Goal: Task Accomplishment & Management: Use online tool/utility

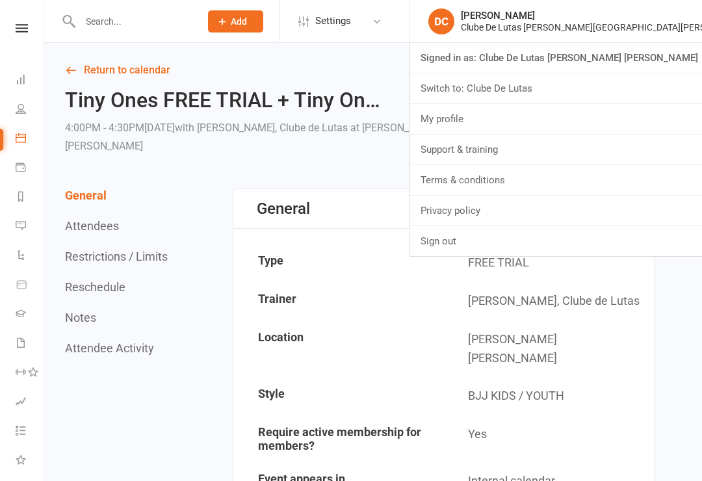
click at [606, 236] on link "Sign out" at bounding box center [556, 241] width 292 height 30
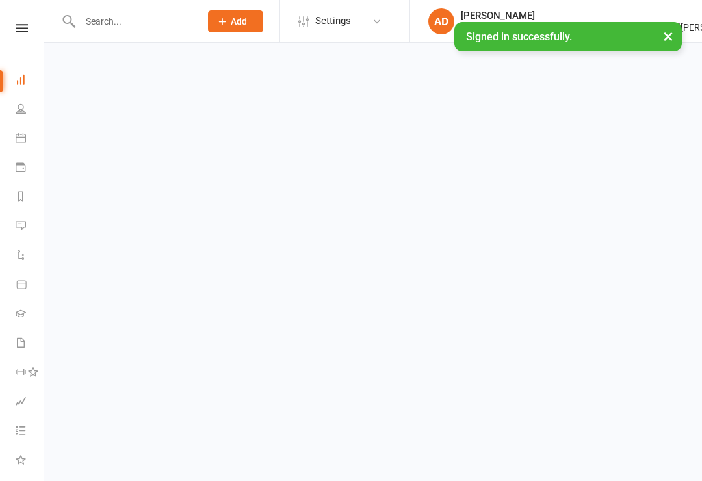
click at [27, 145] on link "Calendar" at bounding box center [30, 139] width 29 height 29
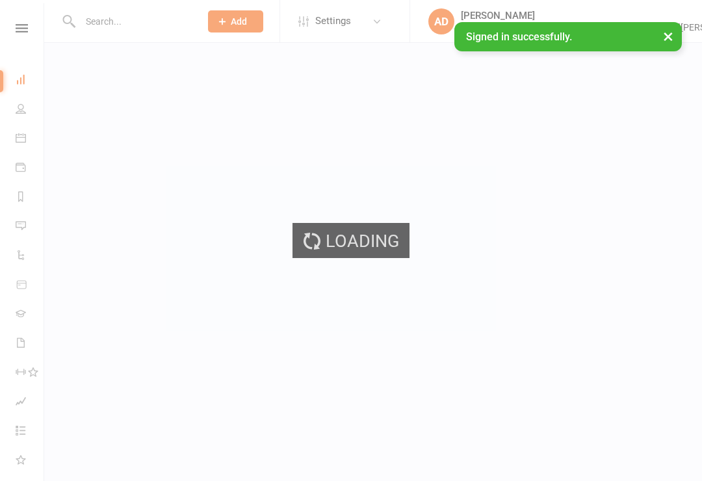
click at [24, 142] on div "Loading" at bounding box center [351, 240] width 702 height 481
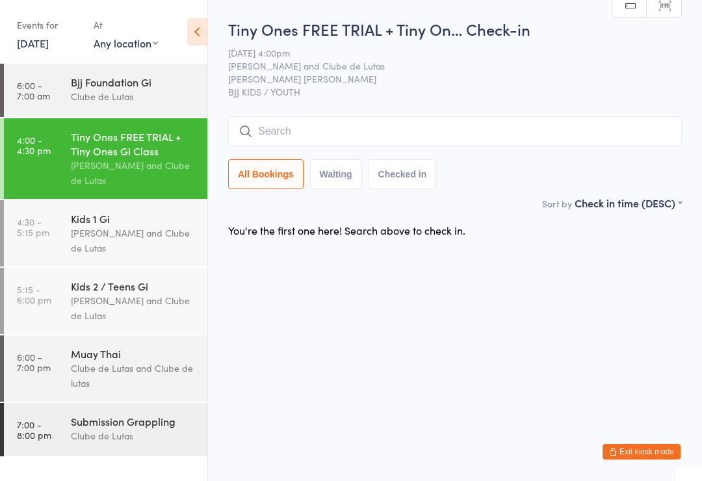
click at [274, 121] on input "search" at bounding box center [454, 131] width 453 height 30
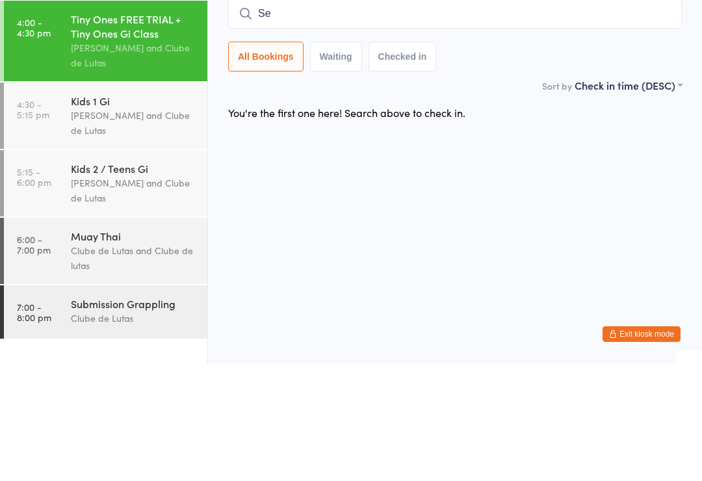
type input "S"
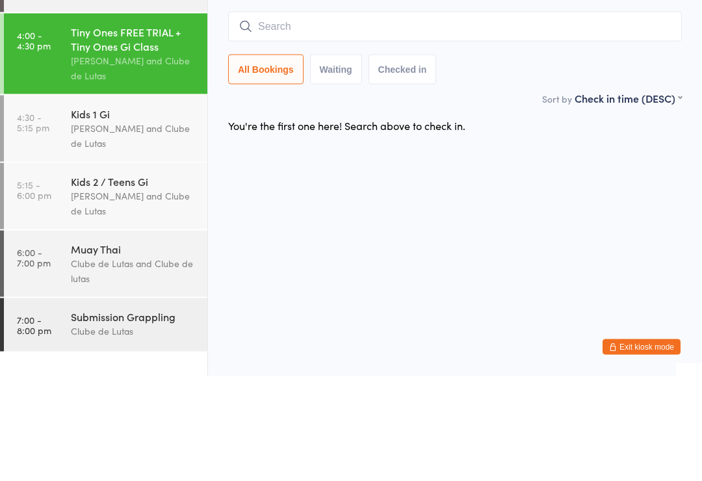
click at [669, 213] on html "You have now entered Kiosk Mode. Members will be able to check themselves in us…" at bounding box center [351, 240] width 702 height 481
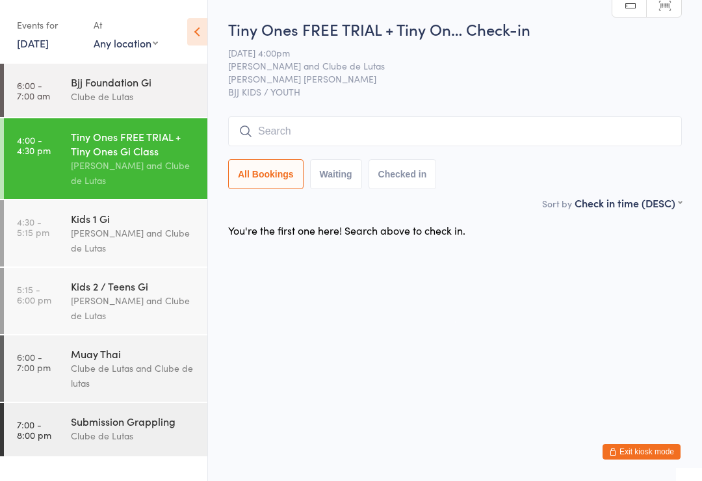
click at [288, 365] on html "You have now entered Kiosk Mode. Members will be able to check themselves in us…" at bounding box center [351, 240] width 702 height 481
click at [279, 135] on input "search" at bounding box center [454, 131] width 453 height 30
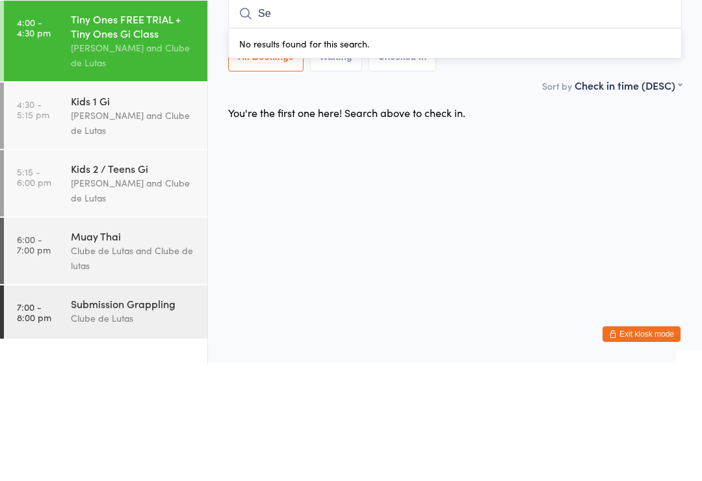
type input "S"
click at [539, 172] on html "You have now entered Kiosk Mode. Members will be able to check themselves in us…" at bounding box center [351, 240] width 702 height 481
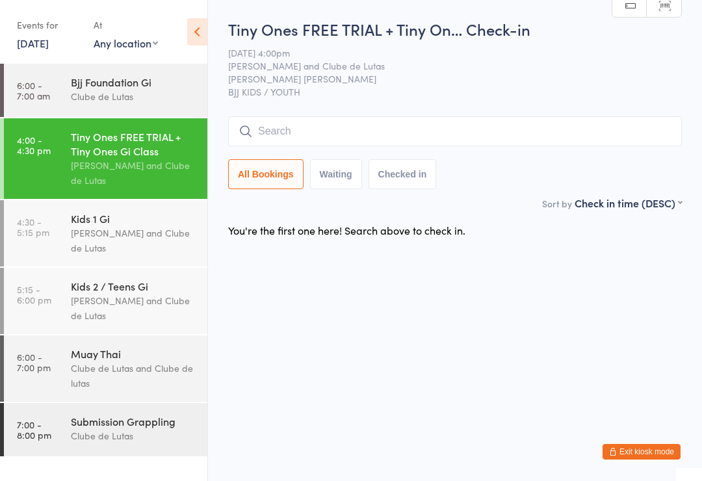
click at [359, 127] on input "search" at bounding box center [454, 131] width 453 height 30
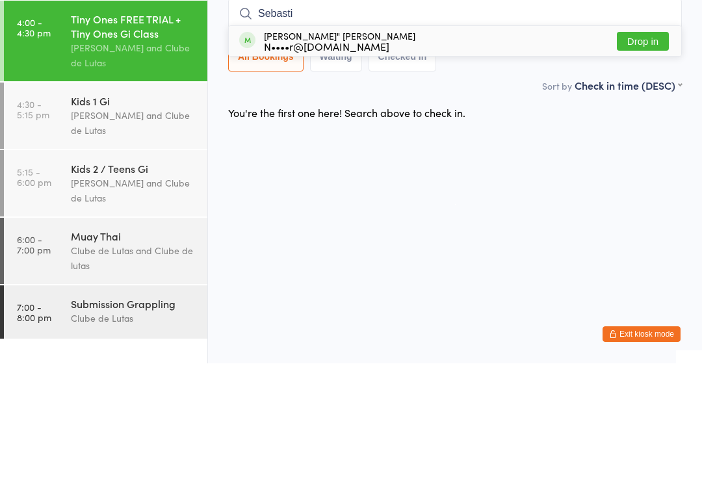
type input "Sebasti"
click at [646, 149] on button "Drop in" at bounding box center [643, 158] width 52 height 19
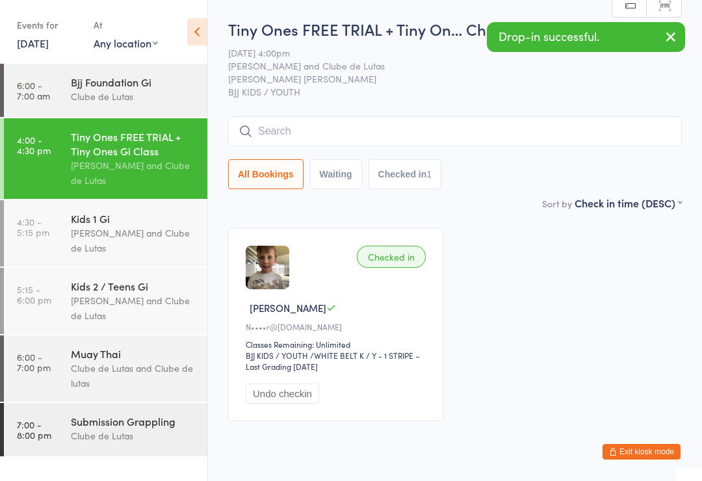
click at [129, 239] on div "Joe Mekhael and Clube de Lutas" at bounding box center [133, 240] width 125 height 30
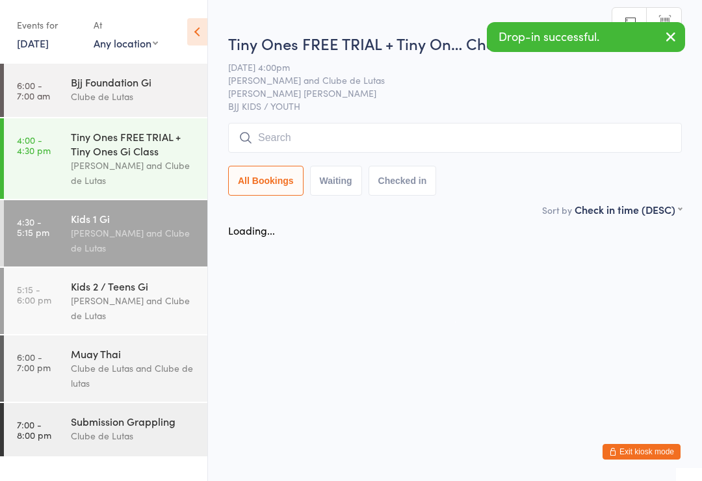
click at [337, 140] on input "search" at bounding box center [454, 138] width 453 height 30
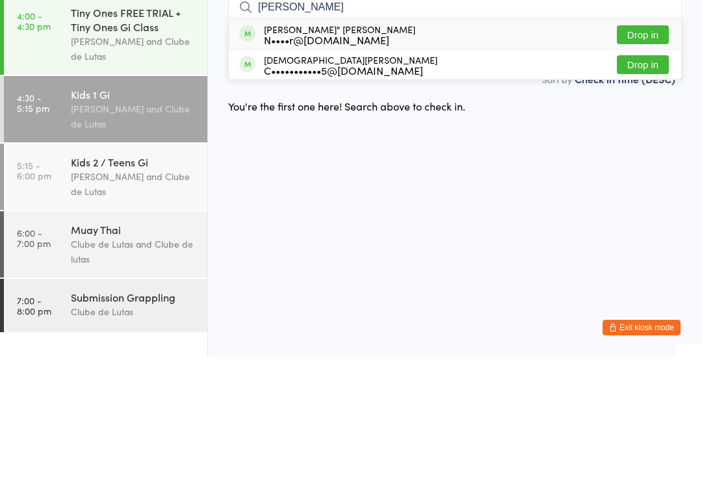
type input "Sebastian"
click at [643, 149] on button "Drop in" at bounding box center [643, 158] width 52 height 19
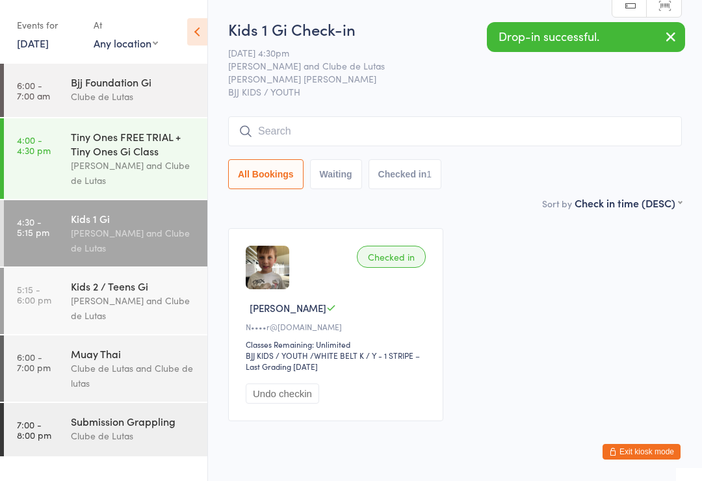
click at [118, 163] on div "Joe Mekhael and Clube de Lutas" at bounding box center [133, 173] width 125 height 30
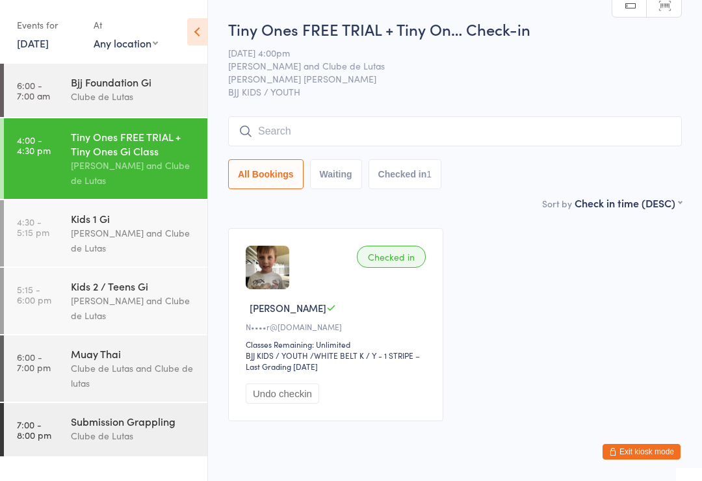
click at [303, 129] on input "search" at bounding box center [454, 131] width 453 height 30
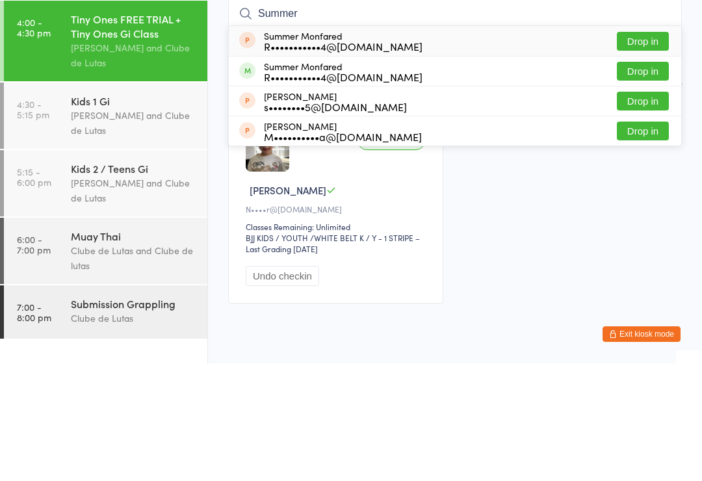
type input "Summer"
click at [372, 159] on div "R•••••••••••4@hotmail.com" at bounding box center [343, 164] width 159 height 10
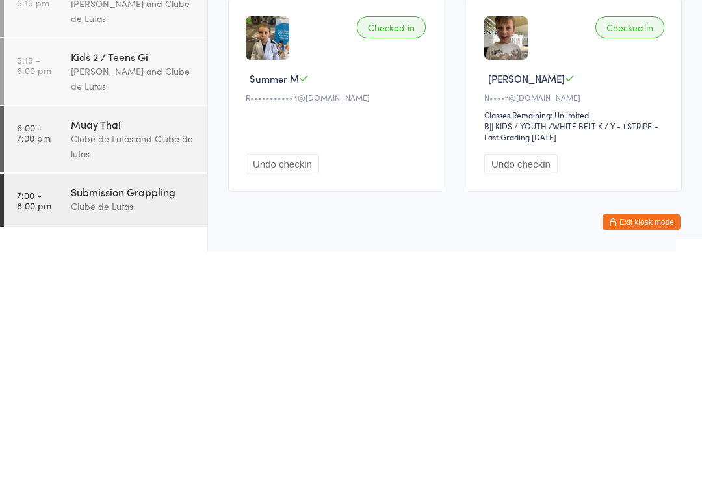
click at [664, 228] on div "Checked in Sebastian L N••••r@live.com.au Classes Remaining: Unlimited BJJ KIDS…" at bounding box center [573, 324] width 215 height 193
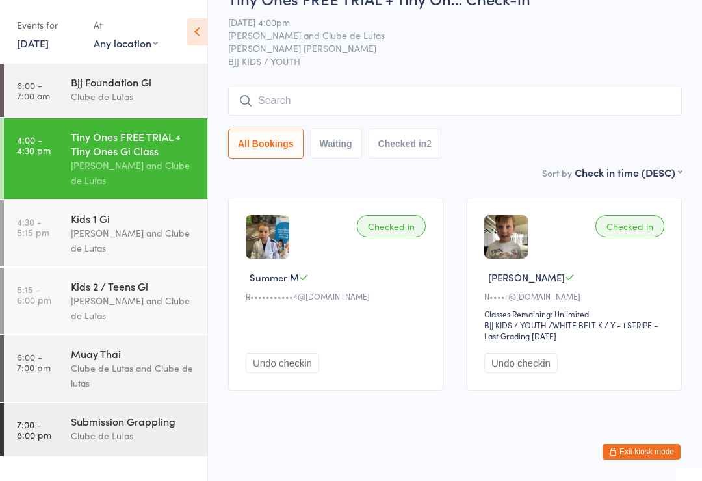
click at [513, 86] on input "search" at bounding box center [454, 101] width 453 height 30
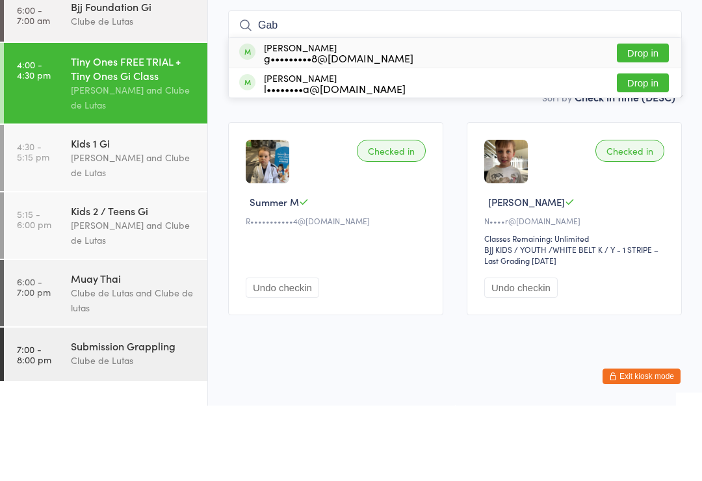
type input "Gab"
click at [642, 119] on button "Drop in" at bounding box center [643, 128] width 52 height 19
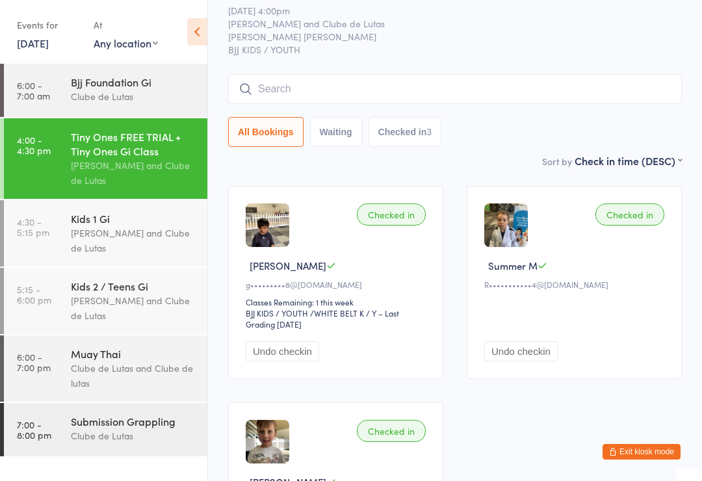
click at [681, 431] on div "Checked in Gabriel P g•••••••••8@gmail.com Classes Remaining: 1 this week BJJ K…" at bounding box center [454, 390] width 477 height 433
click at [659, 470] on div "Checked in Gabriel P g•••••••••8@gmail.com Classes Remaining: 1 this week BJJ K…" at bounding box center [454, 390] width 477 height 433
click at [632, 455] on button "Exit kiosk mode" at bounding box center [641, 452] width 78 height 16
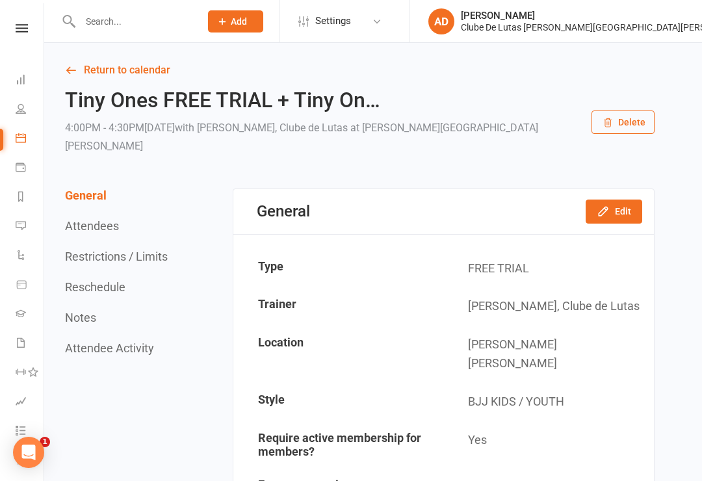
click at [21, 290] on link "Product Sales" at bounding box center [30, 285] width 29 height 29
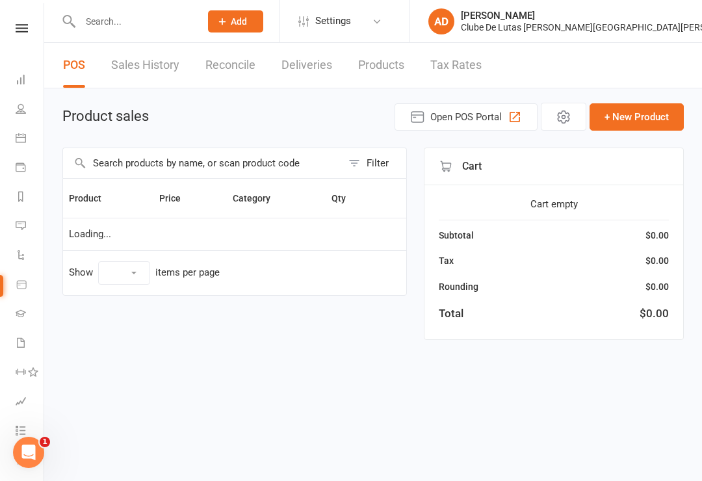
select select "10"
click at [121, 162] on input "text" at bounding box center [202, 163] width 279 height 30
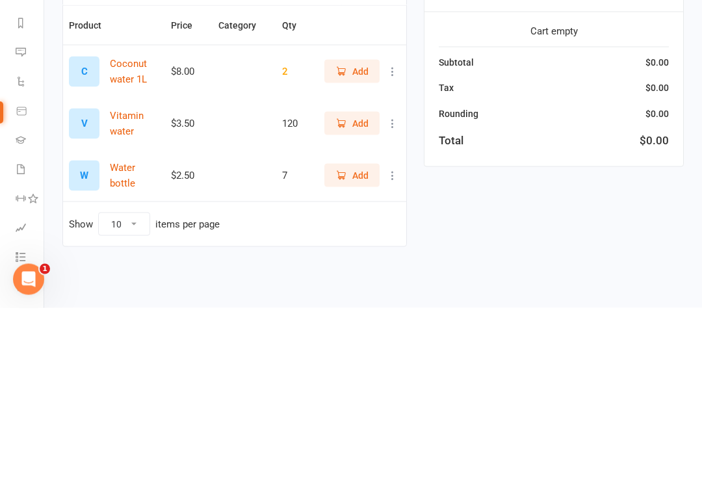
type input "Wat"
click at [344, 341] on span "Add" at bounding box center [351, 348] width 33 height 14
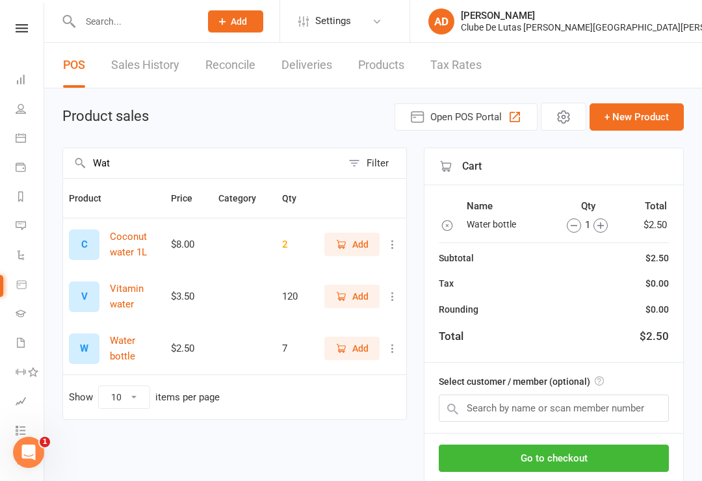
click at [408, 350] on div "Wat Filter Product Price Category Qty C Coconut water 1L $8.00 2 Add V Vitamin …" at bounding box center [372, 333] width 621 height 373
click at [396, 351] on icon at bounding box center [392, 348] width 13 height 13
click at [303, 372] on link "View / Edit" at bounding box center [335, 376] width 129 height 26
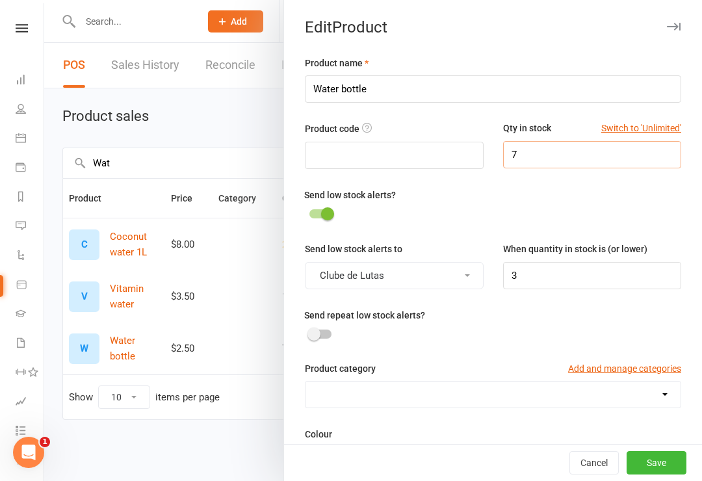
click at [552, 160] on input "7" at bounding box center [592, 154] width 179 height 27
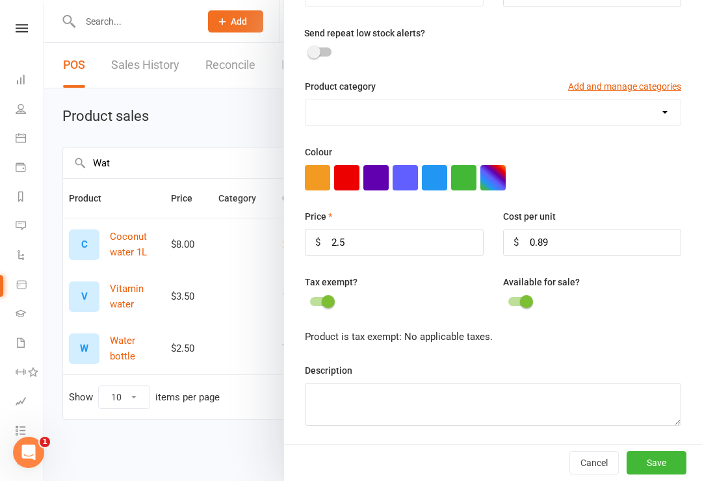
type input "31"
click at [657, 457] on button "Save" at bounding box center [656, 462] width 60 height 23
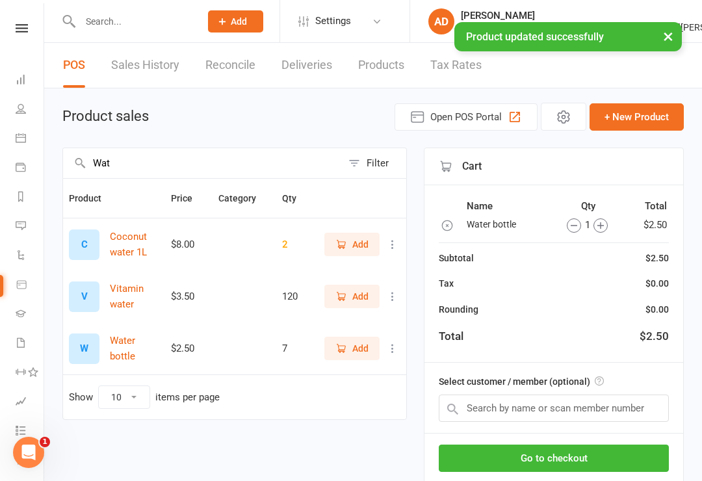
click at [168, 169] on input "Wat" at bounding box center [202, 163] width 279 height 30
click at [163, 169] on input "Wat" at bounding box center [202, 163] width 279 height 30
type input "W"
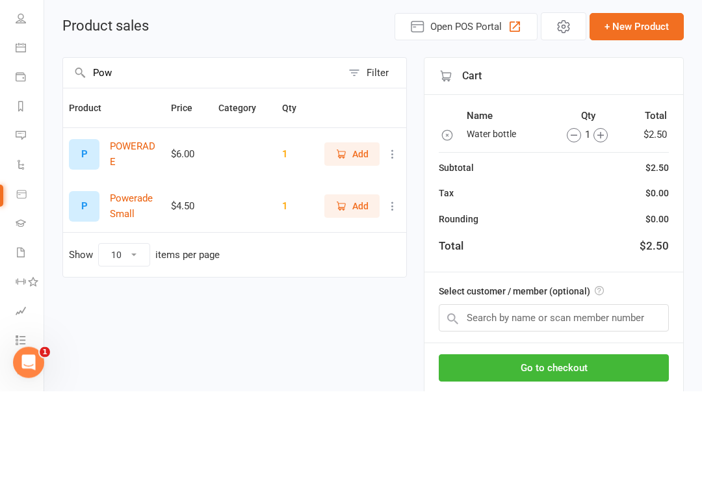
type input "Pow"
click at [398, 238] on icon at bounding box center [392, 244] width 13 height 13
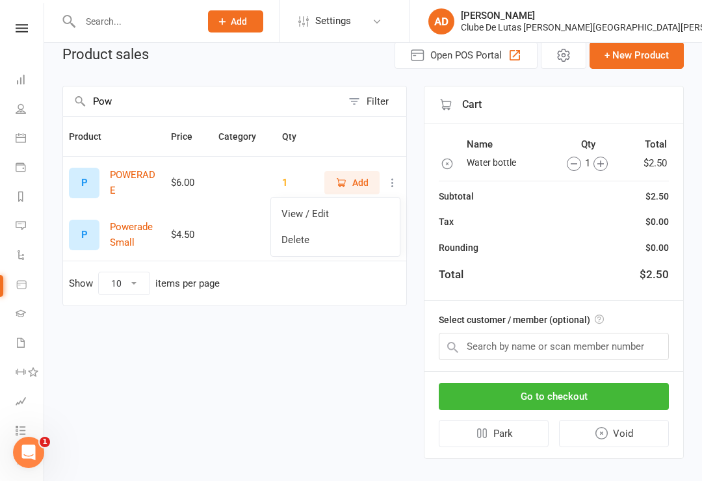
click at [360, 209] on link "View / Edit" at bounding box center [335, 214] width 129 height 26
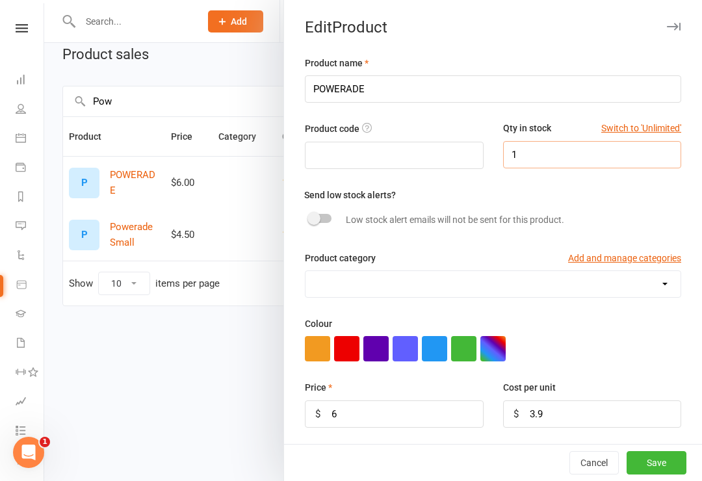
click at [647, 168] on input "1" at bounding box center [592, 154] width 179 height 27
type input "12"
click at [663, 472] on button "Save" at bounding box center [656, 462] width 60 height 23
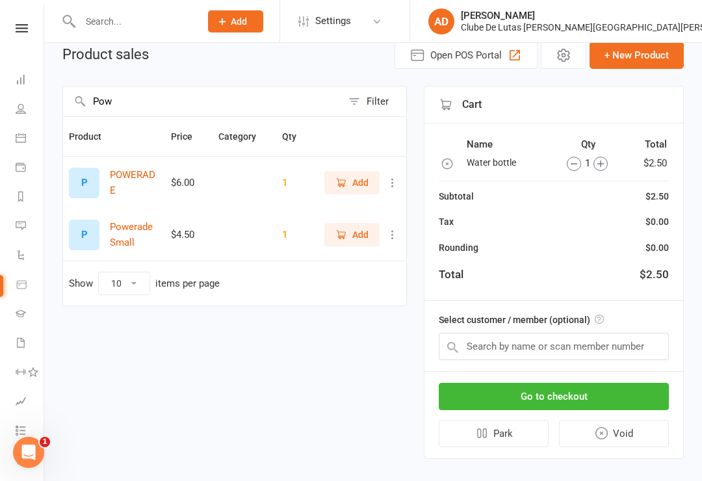
scroll to position [58, 0]
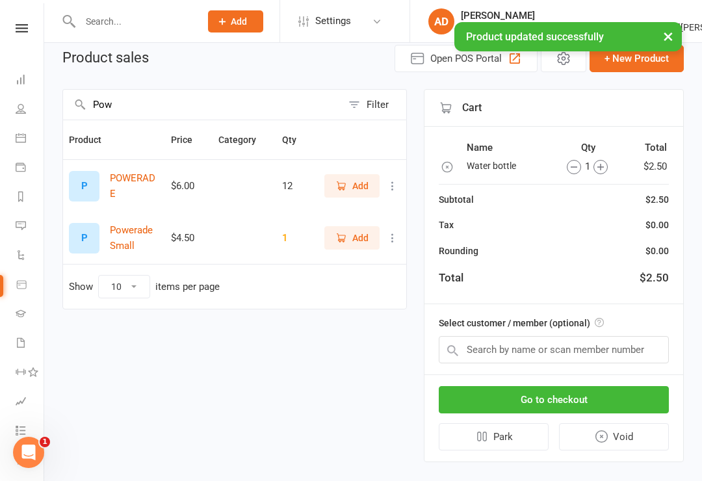
click at [135, 99] on input "Pow" at bounding box center [202, 105] width 279 height 30
click at [137, 108] on input "Pow" at bounding box center [202, 105] width 279 height 30
type input "P"
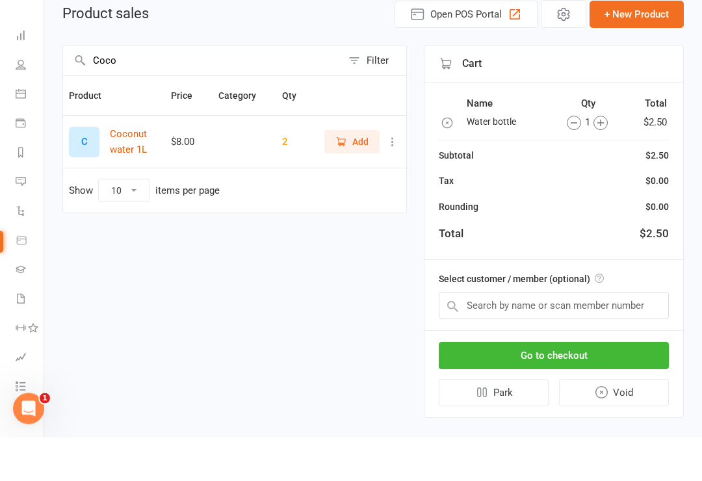
type input "Coco"
click at [394, 179] on icon at bounding box center [392, 185] width 13 height 13
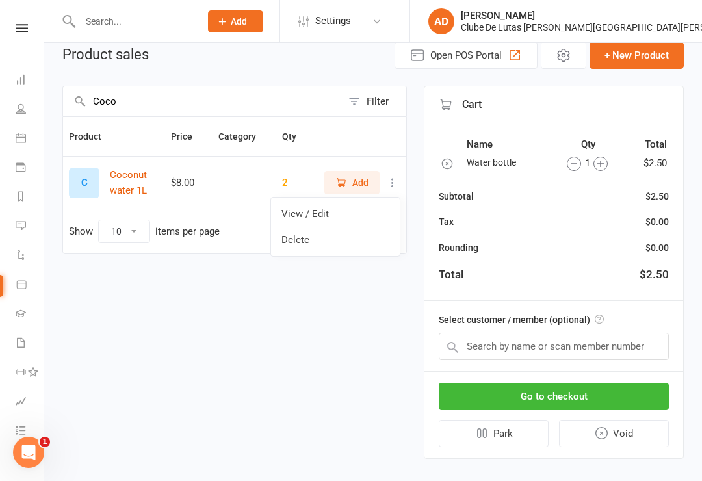
click at [346, 218] on link "View / Edit" at bounding box center [335, 214] width 129 height 26
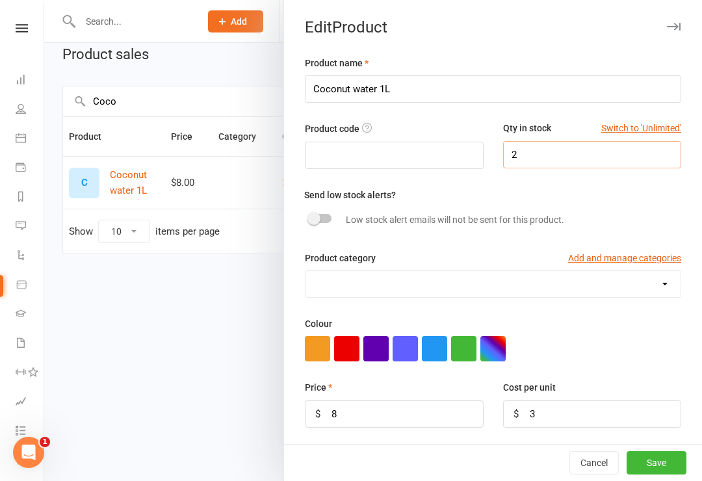
click at [619, 168] on input "2" at bounding box center [592, 154] width 179 height 27
type input "6"
click at [671, 192] on div "Send low stock alerts? Low stock alert emails will not be sent for this product." at bounding box center [497, 209] width 387 height 45
click at [665, 474] on button "Save" at bounding box center [656, 462] width 60 height 23
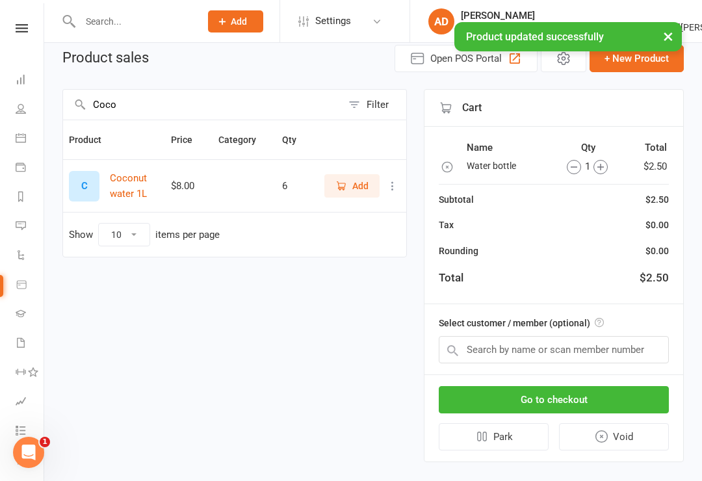
scroll to position [1, 0]
click at [27, 144] on link "Calendar" at bounding box center [30, 137] width 29 height 29
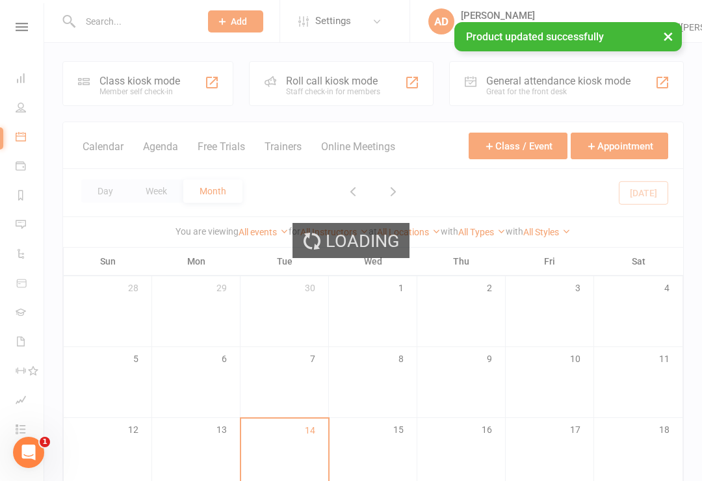
click at [118, 102] on div "Loading" at bounding box center [351, 240] width 702 height 481
click at [133, 100] on div "Loading" at bounding box center [351, 240] width 702 height 481
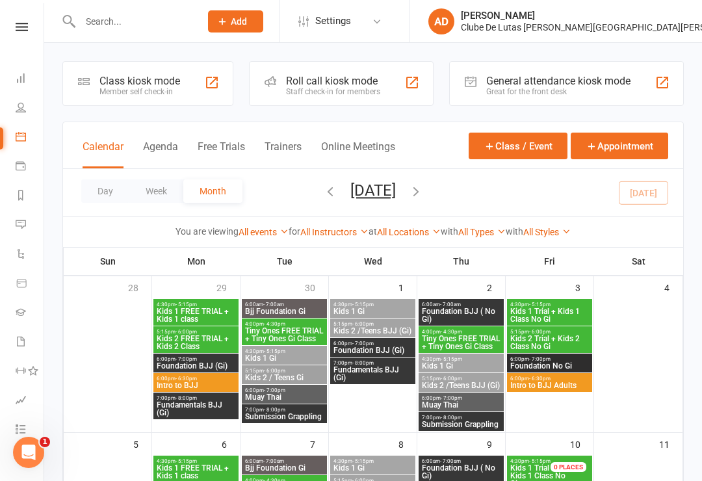
click at [130, 99] on div "Class kiosk mode Member self check-in" at bounding box center [147, 83] width 171 height 45
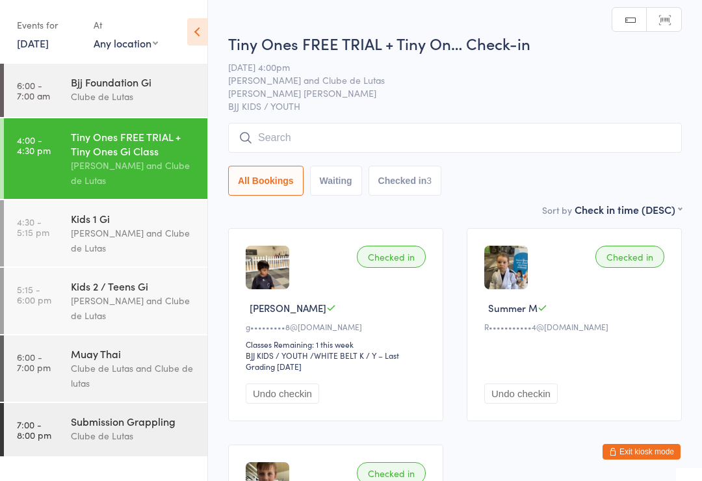
click at [124, 167] on div "Joe Mekhael and Clube de Lutas" at bounding box center [133, 173] width 125 height 30
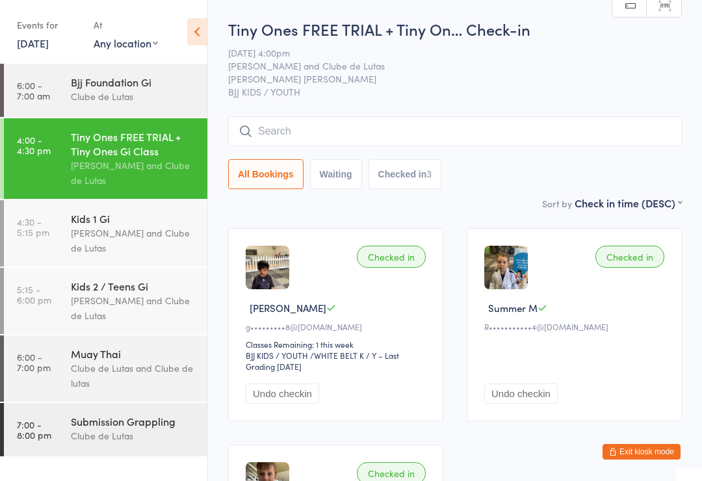
click at [292, 134] on input "search" at bounding box center [454, 131] width 453 height 30
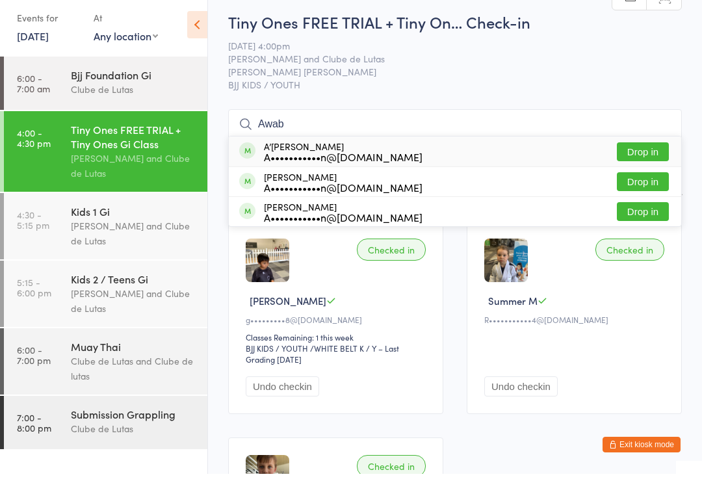
type input "Awab"
click at [637, 152] on button "Drop in" at bounding box center [643, 158] width 52 height 19
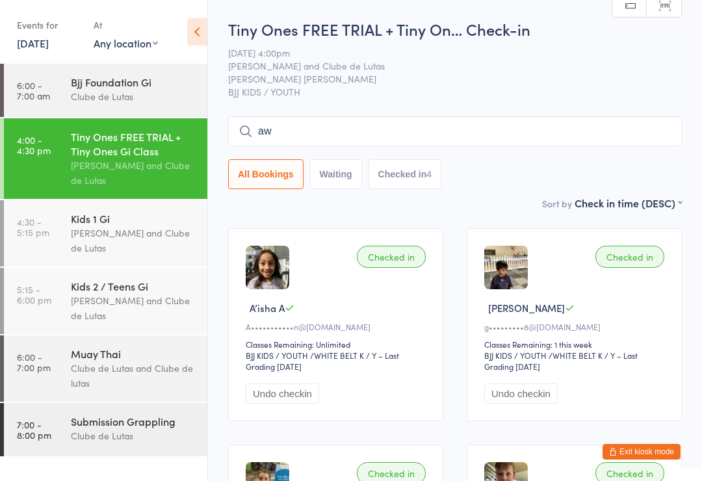
type input "a"
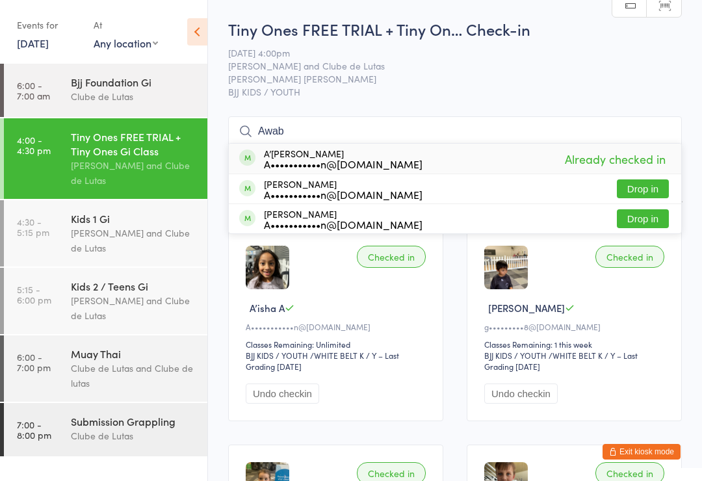
type input "Awab"
click at [630, 188] on button "Drop in" at bounding box center [643, 188] width 52 height 19
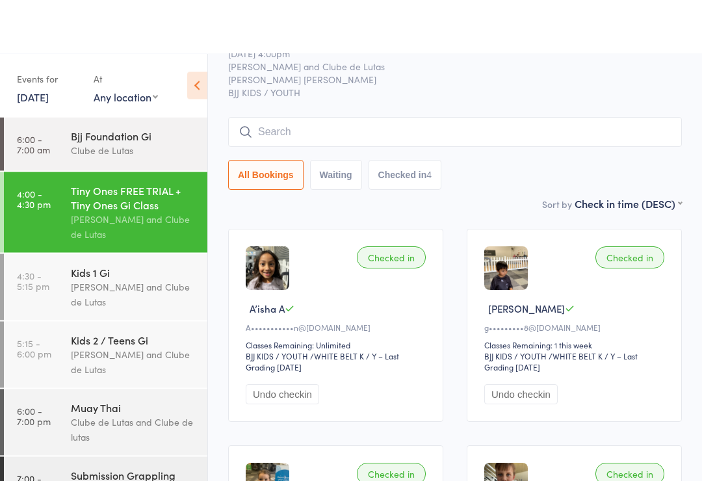
scroll to position [55, 0]
